Goal: Complete application form

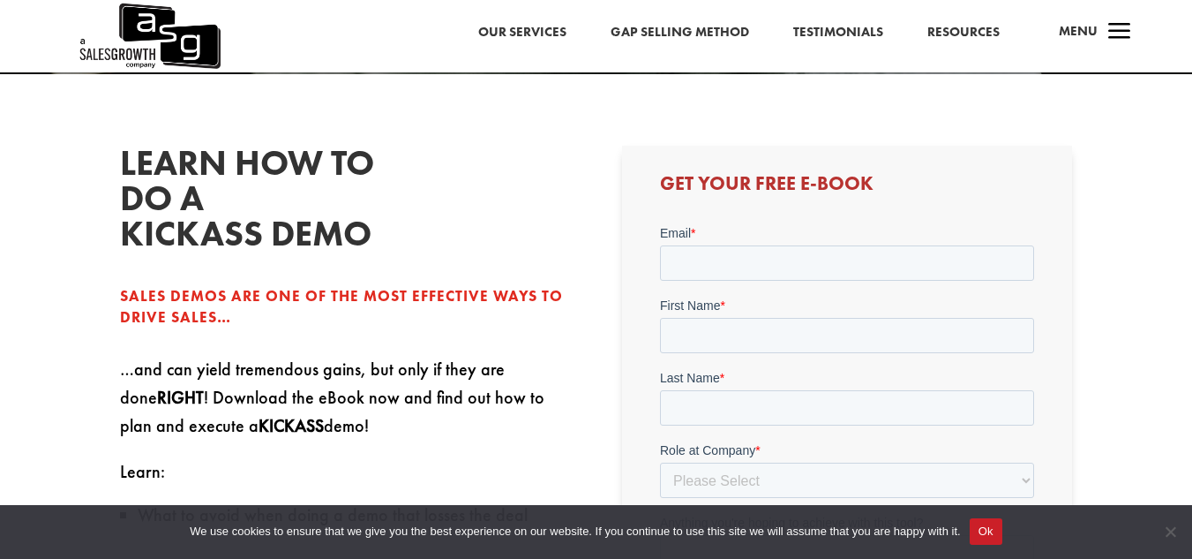
scroll to position [390, 0]
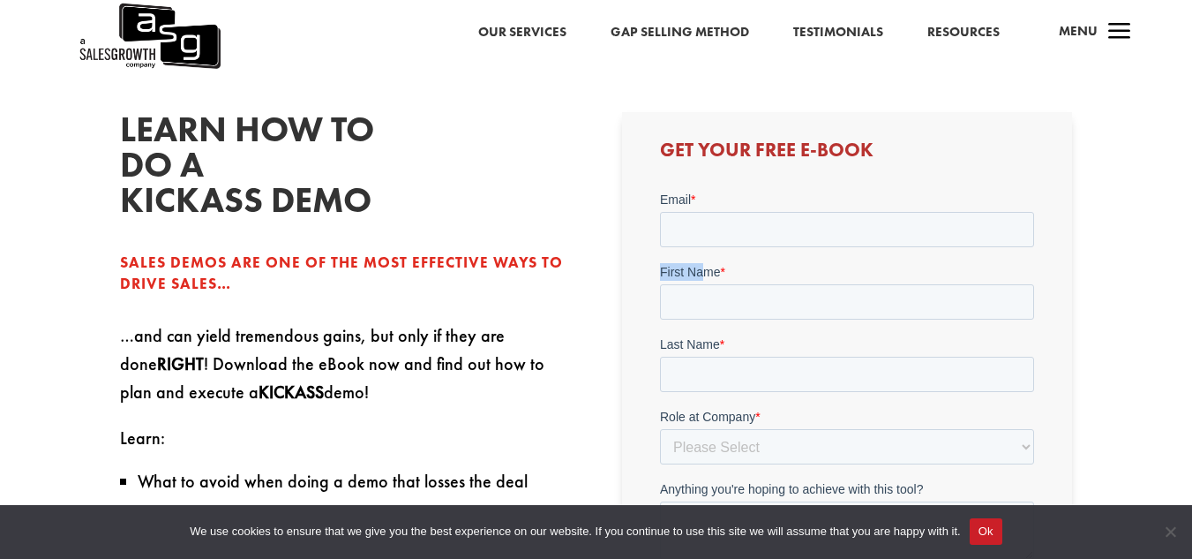
drag, startPoint x: 660, startPoint y: 190, endPoint x: 695, endPoint y: 193, distance: 34.6
click at [695, 193] on form "Email * First Name * Last Name * Role at Company * Please Select C-Level (CRO, …" at bounding box center [847, 414] width 374 height 448
click at [692, 229] on input "Email *" at bounding box center [847, 228] width 374 height 35
type input "[EMAIL_ADDRESS][DOMAIN_NAME]"
click at [761, 284] on input "First Name *" at bounding box center [847, 300] width 374 height 35
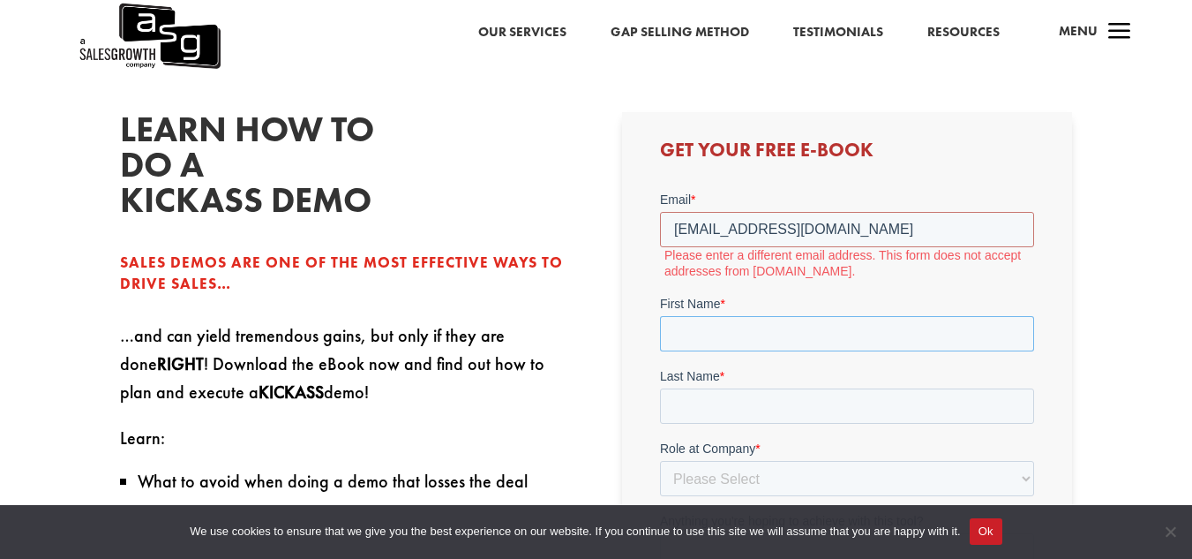
type input "[PERSON_NAME] [PERSON_NAME] [PERSON_NAME]"
click at [767, 399] on input "Last Name *" at bounding box center [847, 404] width 374 height 35
type input "de [PERSON_NAME]"
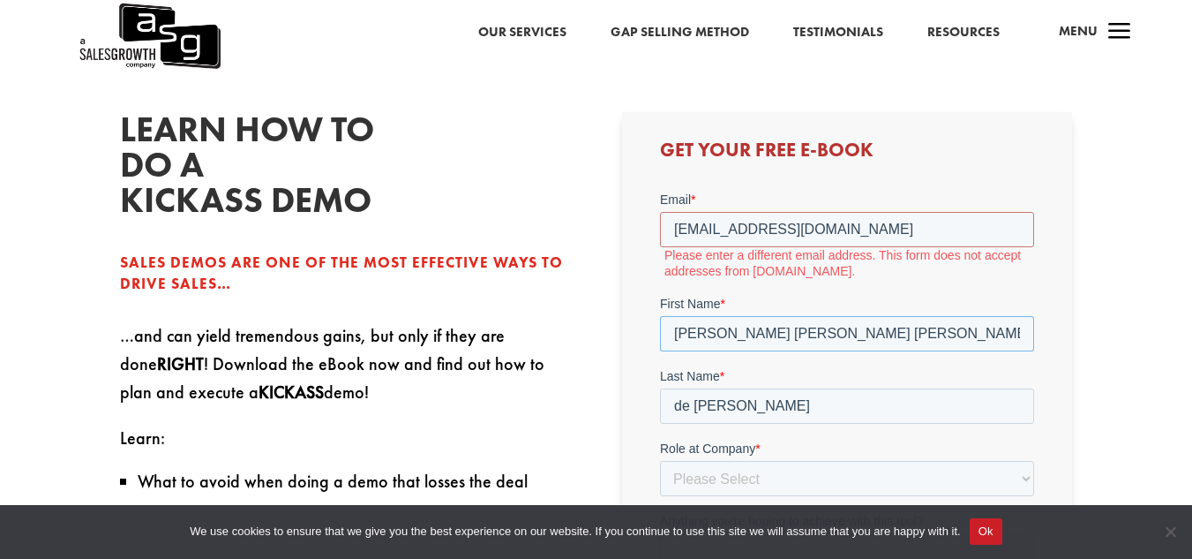
drag, startPoint x: 760, startPoint y: 335, endPoint x: 1823, endPoint y: 528, distance: 1080.0
click at [1034, 333] on html "Email * [EMAIL_ADDRESS][DOMAIN_NAME] Please enter a different email address. Th…" at bounding box center [847, 438] width 374 height 496
type input "[PERSON_NAME]"
click at [881, 230] on input "[EMAIL_ADDRESS][DOMAIN_NAME]" at bounding box center [847, 228] width 374 height 35
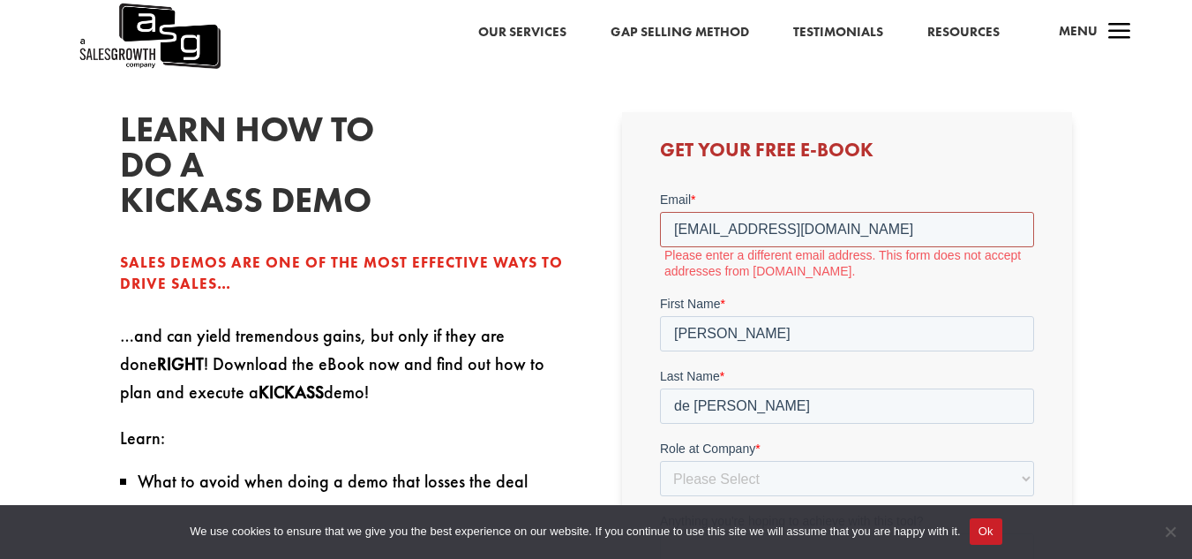
click at [881, 230] on input "[EMAIL_ADDRESS][DOMAIN_NAME]" at bounding box center [847, 228] width 374 height 35
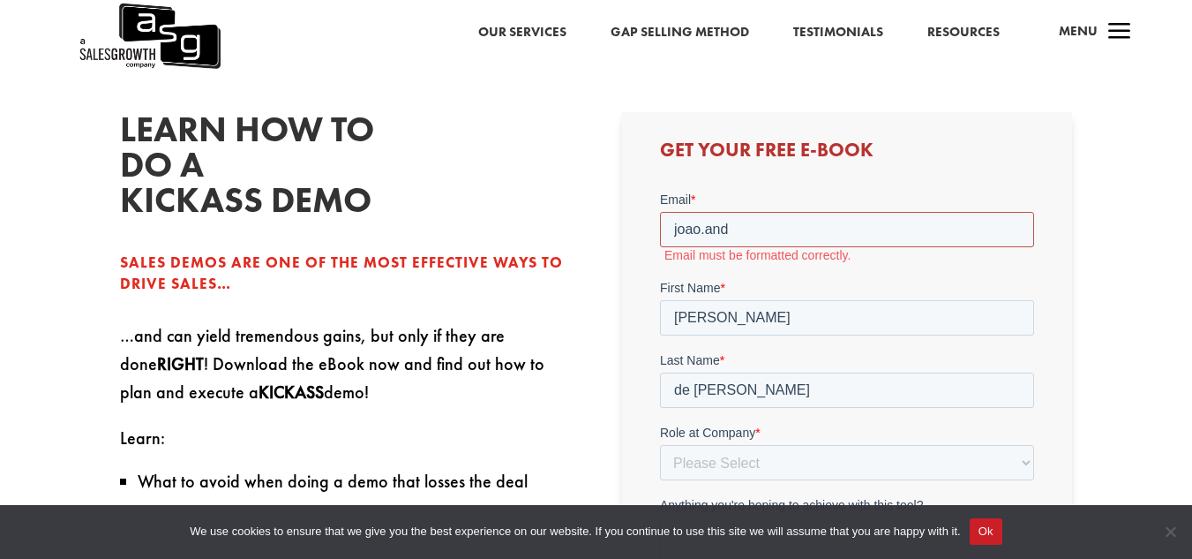
type input "[PERSON_NAME][EMAIL_ADDRESS][PERSON_NAME][DOMAIN_NAME]"
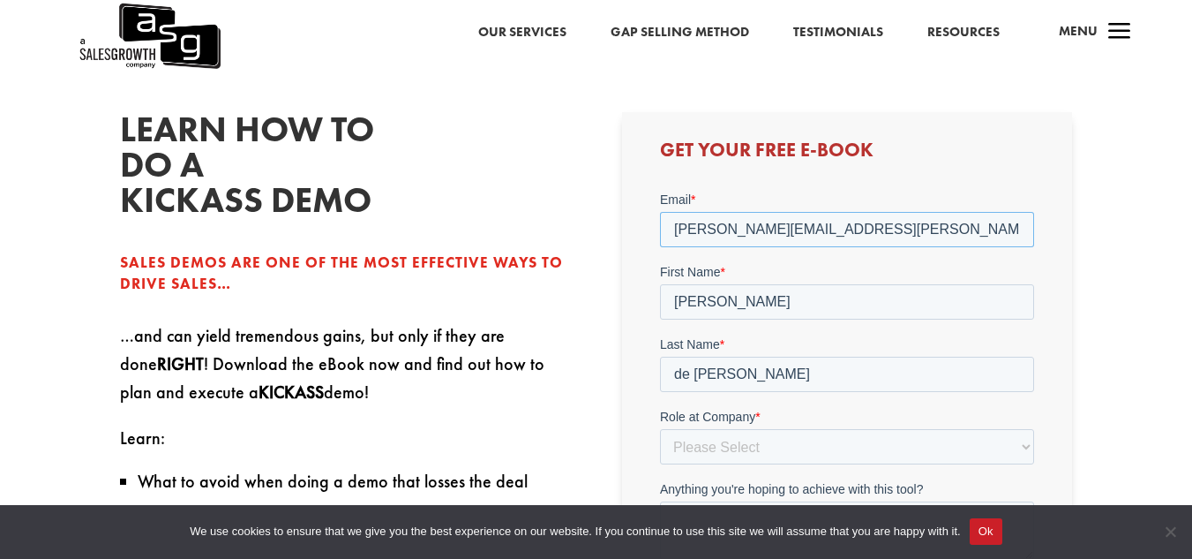
scroll to position [620, 0]
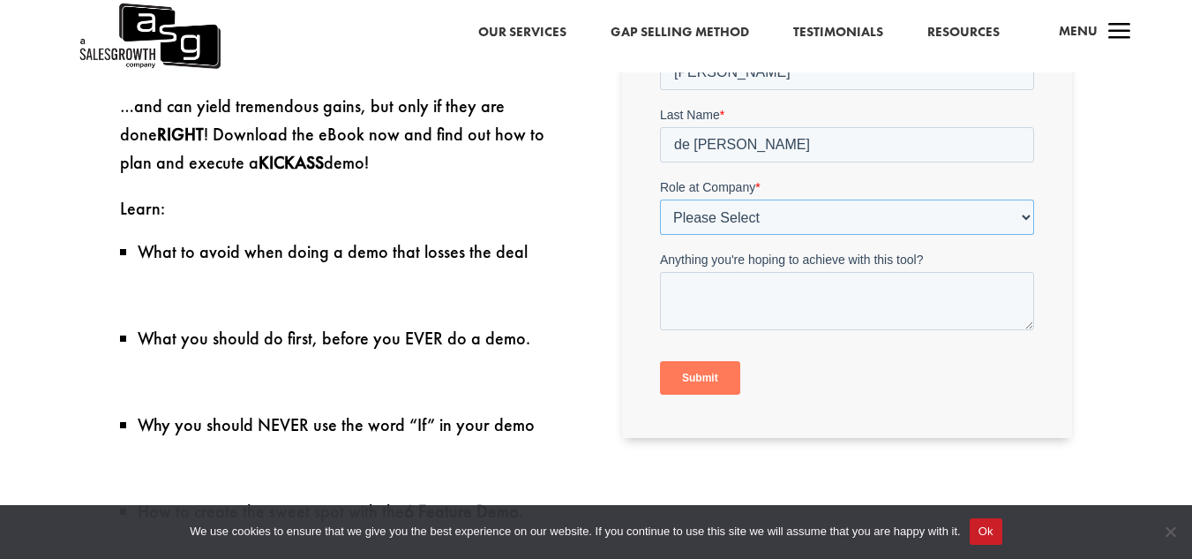
click at [833, 221] on select "Please Select C-Level (CRO, CSO, etc) Senior Leadership (VP of Sales, VP of Ena…" at bounding box center [847, 216] width 374 height 35
select select "Director/Manager (Sales Director, Regional Sales Manager, etc)"
click at [660, 234] on select "Please Select C-Level (CRO, CSO, etc) Senior Leadership (VP of Sales, VP of Ena…" at bounding box center [847, 216] width 374 height 35
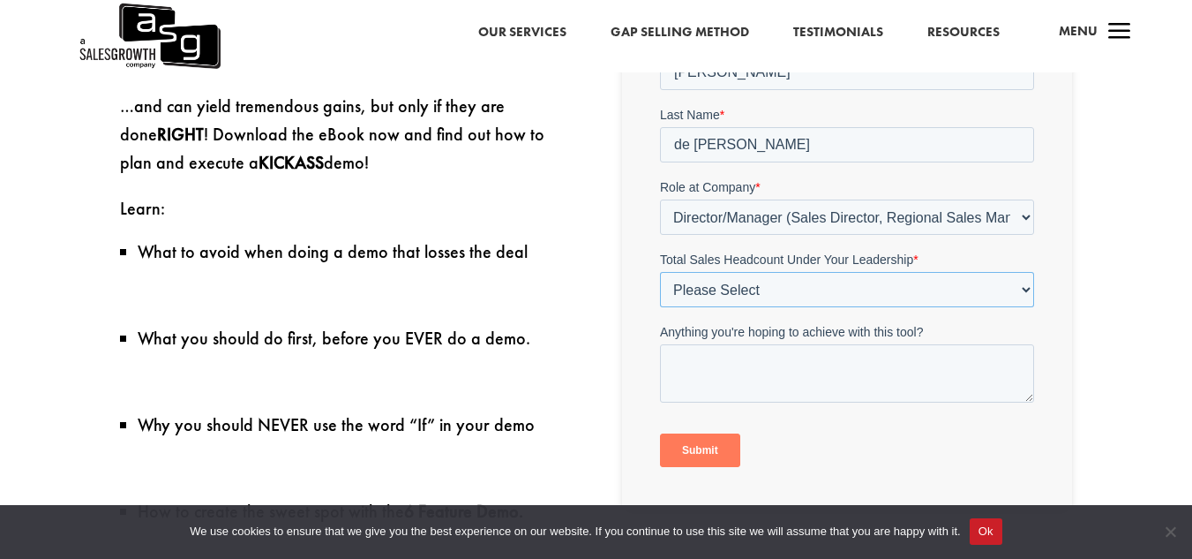
click at [745, 297] on select "Please Select Just Me 1-9 [PHONE_NUMBER] [PHONE_NUMBER]+" at bounding box center [847, 289] width 374 height 35
select select "1-9"
click at [660, 306] on select "Please Select Just Me 1-9 [PHONE_NUMBER] [PHONE_NUMBER]+" at bounding box center [847, 289] width 374 height 35
click at [729, 371] on textarea "Anything you're hoping to achieve with this tool?" at bounding box center [847, 373] width 374 height 58
click at [695, 449] on input "Submit" at bounding box center [700, 450] width 80 height 34
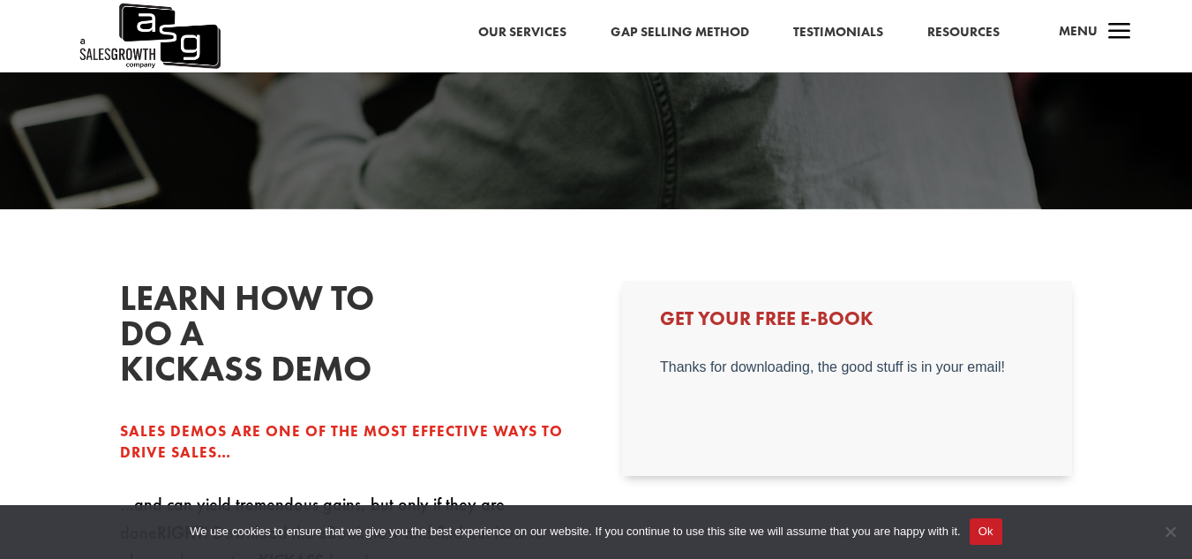
scroll to position [238, 0]
